Goal: Check status: Check status

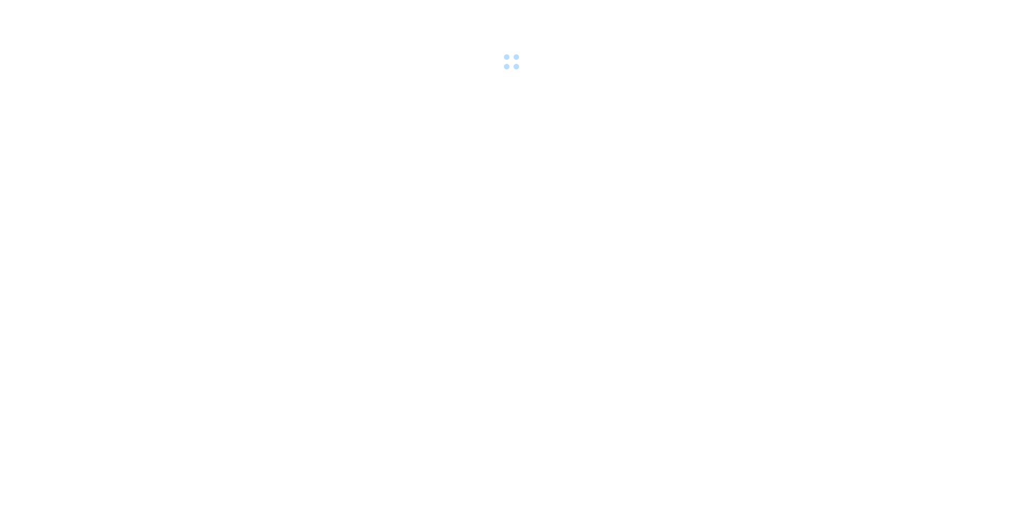
click at [423, 201] on body at bounding box center [511, 254] width 1023 height 508
click at [115, 14] on div at bounding box center [511, 37] width 1023 height 74
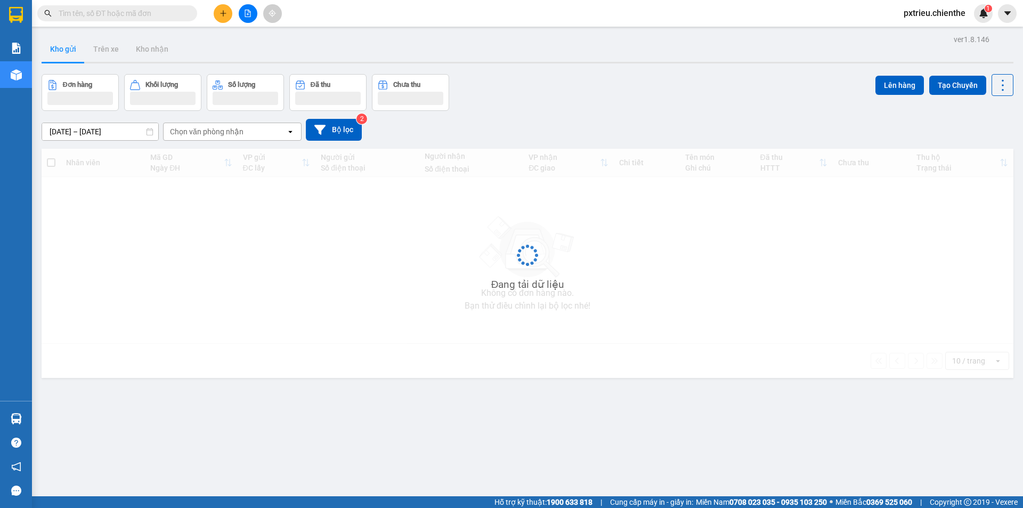
click at [109, 16] on input "text" at bounding box center [122, 13] width 126 height 12
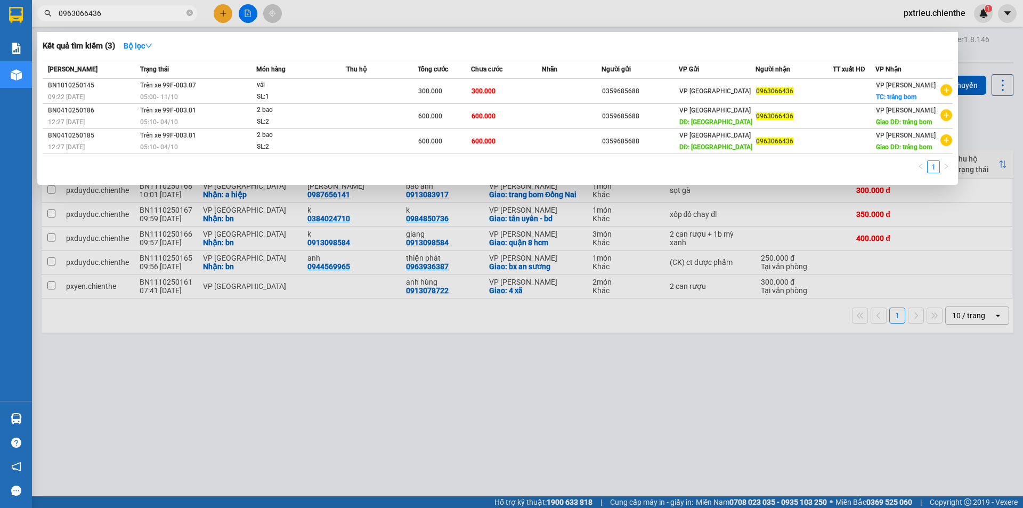
type input "0963066436"
